Goal: Transaction & Acquisition: Download file/media

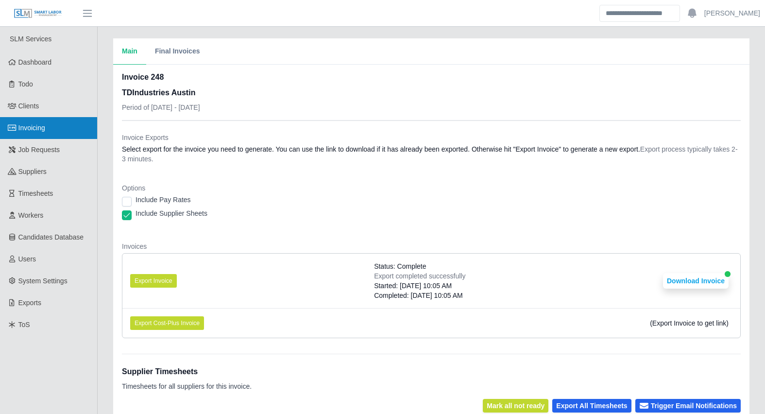
click at [47, 127] on link "Invoicing" at bounding box center [48, 128] width 97 height 22
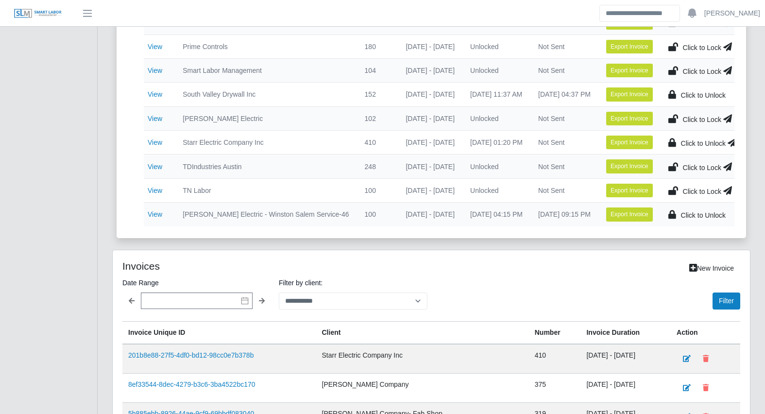
scroll to position [479, 0]
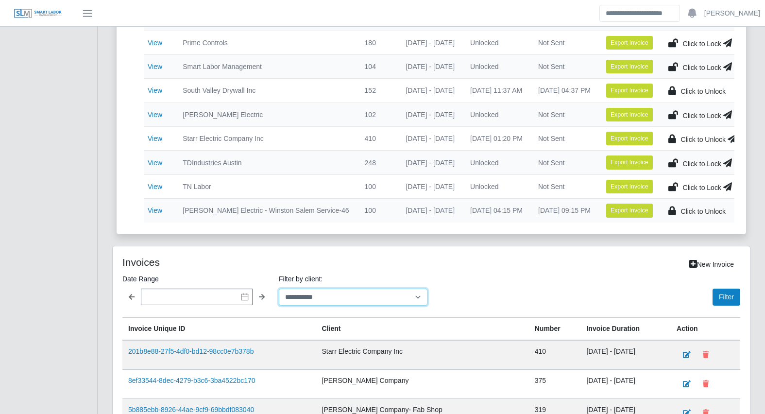
click at [314, 304] on select "**********" at bounding box center [353, 296] width 149 height 17
select select "**********"
click at [279, 295] on select "**********" at bounding box center [353, 296] width 149 height 17
click at [713, 305] on button "Filter" at bounding box center [726, 296] width 28 height 17
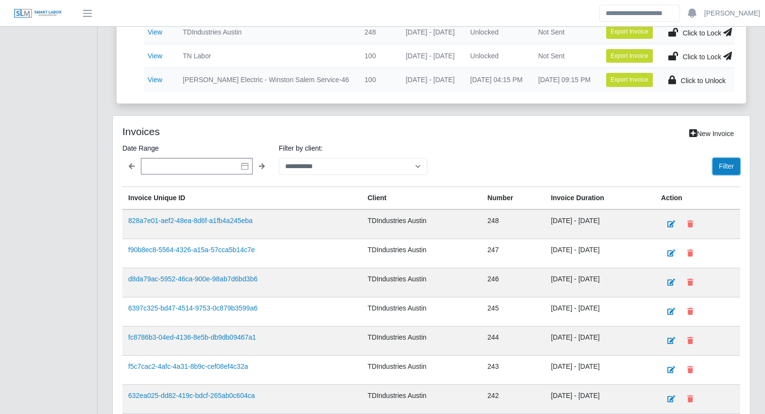
scroll to position [611, 0]
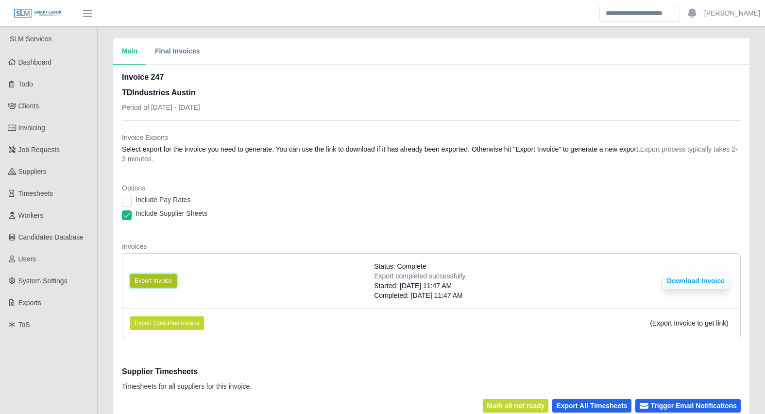
click at [159, 277] on button "Export Invoice" at bounding box center [153, 281] width 47 height 14
click at [702, 288] on li "Export Invoice Status: Complete Export completed successfully Started: [DATE] 1…" at bounding box center [431, 281] width 618 height 54
click at [702, 279] on button "Download Invoice" at bounding box center [696, 281] width 66 height 16
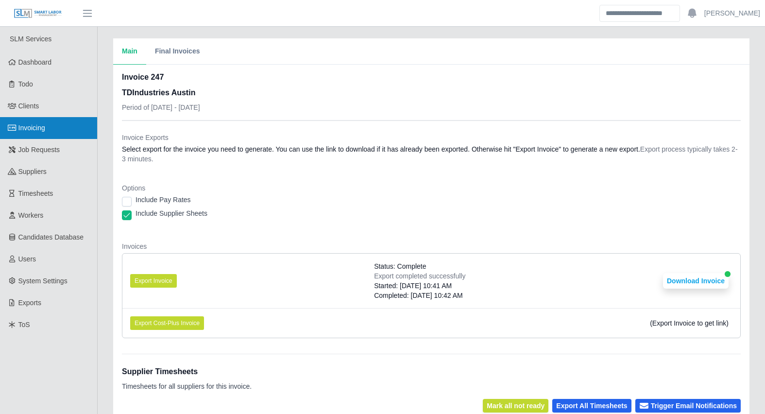
click at [52, 124] on link "Invoicing" at bounding box center [48, 128] width 97 height 22
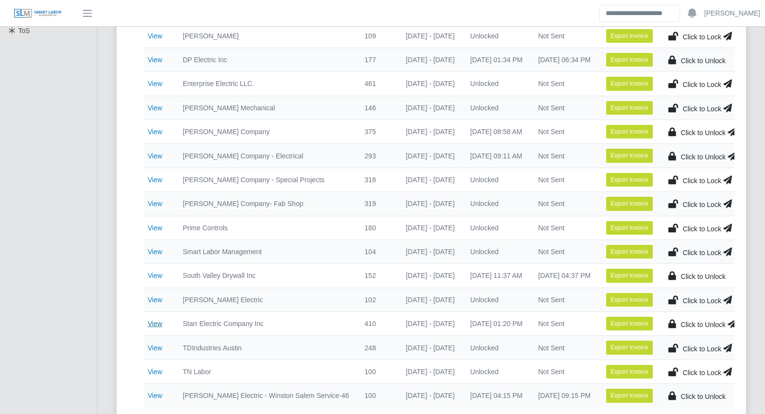
scroll to position [294, 0]
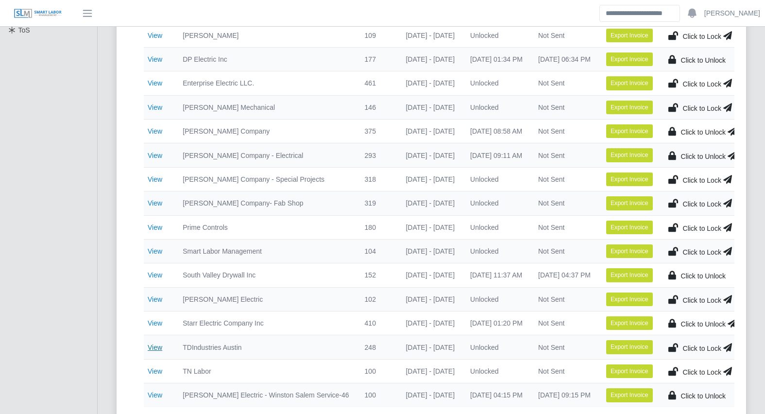
click at [151, 345] on link "View" at bounding box center [155, 347] width 15 height 8
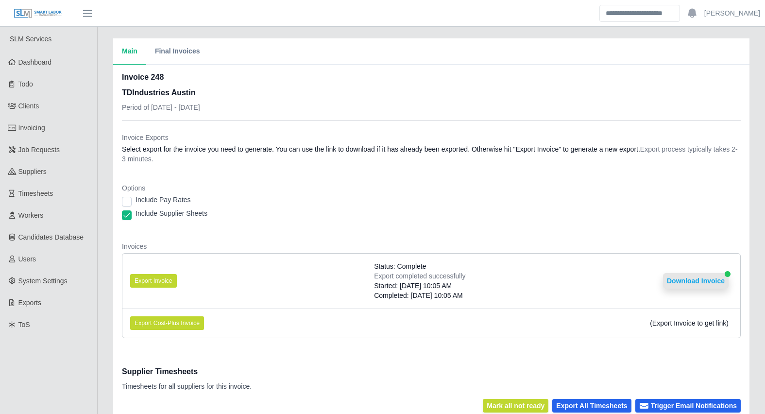
click at [711, 283] on button "Download Invoice" at bounding box center [696, 281] width 66 height 16
click at [430, 223] on div "Options Include Pay Rates Include Supplier Sheets" at bounding box center [431, 204] width 619 height 43
click at [105, 254] on div "Main Final Invoices Invoice 248 TDIndustries Austin Period of 09/29/2025 - 10/0…" at bounding box center [431, 337] width 667 height 598
click at [104, 261] on div "Main Final Invoices Invoice 248 TDIndustries Austin Period of 09/29/2025 - 10/0…" at bounding box center [431, 337] width 667 height 598
click at [103, 262] on div "Main Final Invoices Invoice 248 TDIndustries Austin Period of 09/29/2025 - 10/0…" at bounding box center [431, 337] width 667 height 598
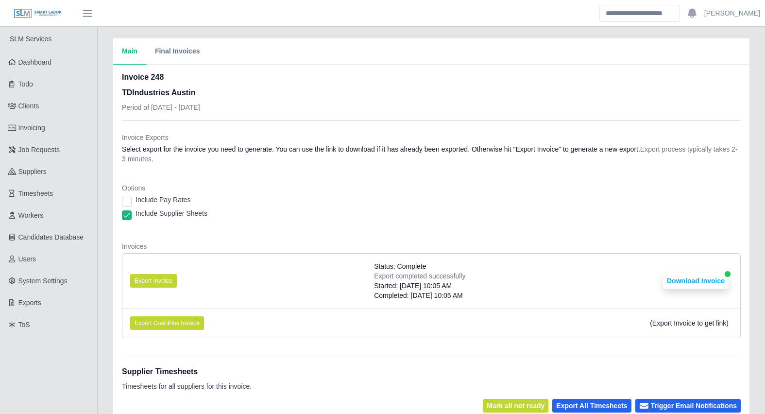
click at [309, 187] on dt "Options" at bounding box center [431, 188] width 619 height 10
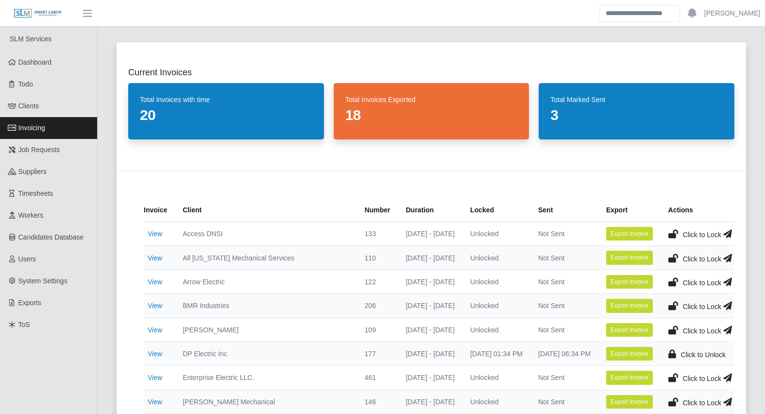
select select "**********"
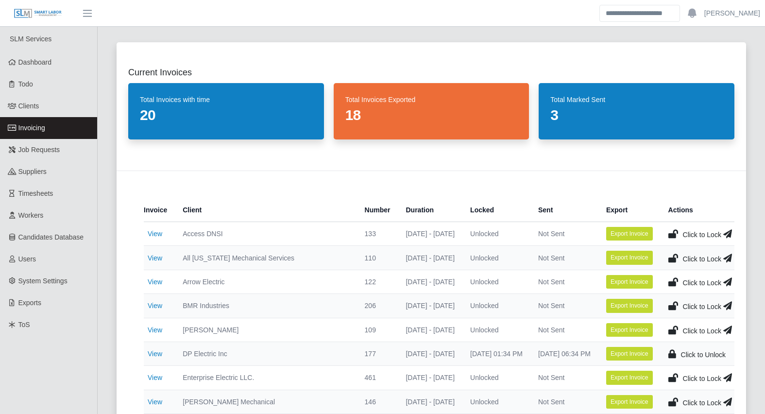
click at [105, 204] on div "Current Invoices Total Invoices with time 20 Total Invoices Exported 18 Total M…" at bounding box center [431, 378] width 653 height 694
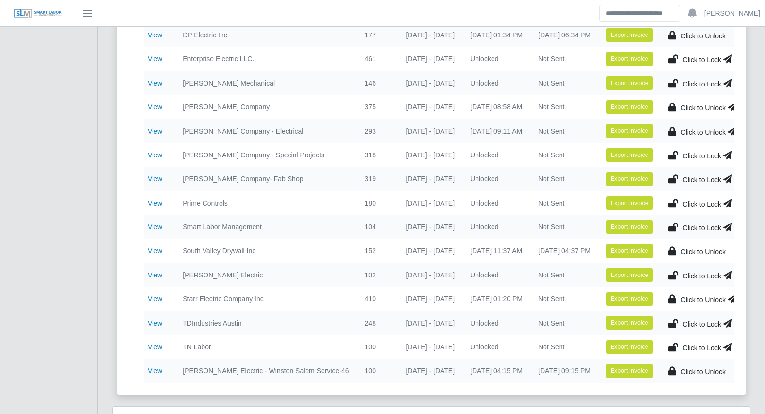
scroll to position [318, 0]
